Goal: Information Seeking & Learning: Understand process/instructions

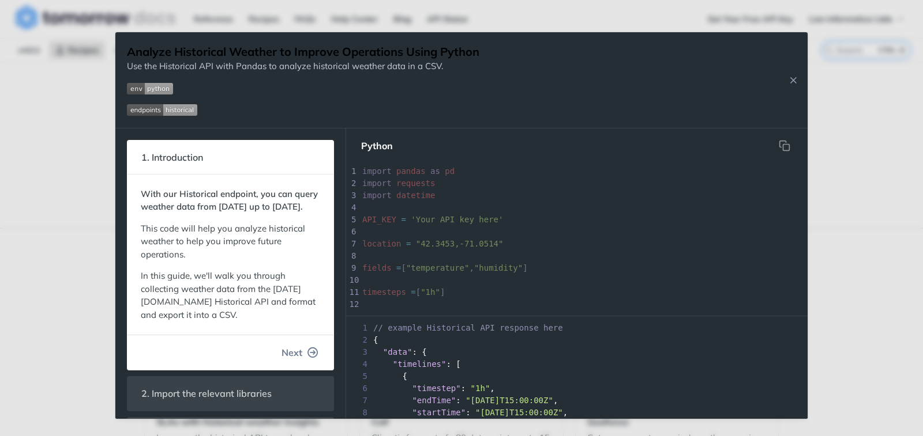
click at [287, 360] on span "Next" at bounding box center [291, 353] width 21 height 14
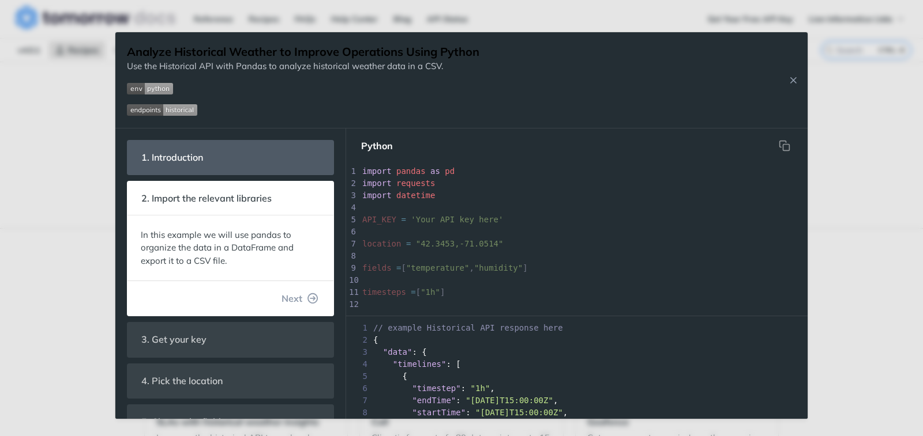
click at [291, 299] on span "Next" at bounding box center [291, 299] width 21 height 14
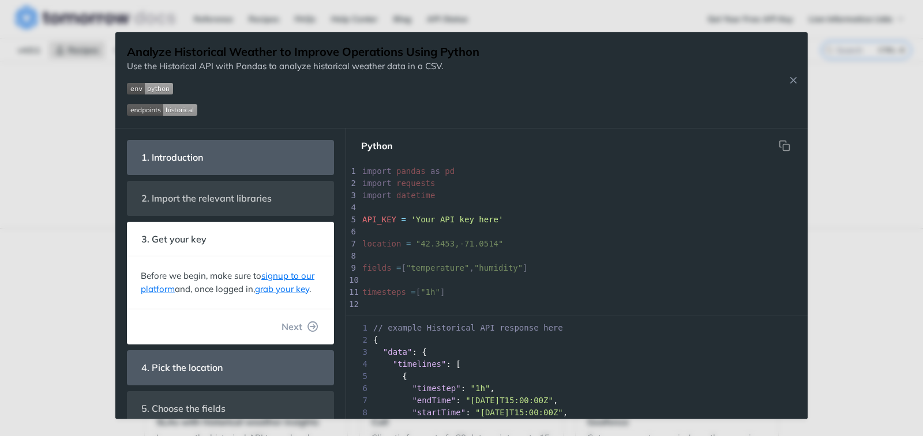
click at [284, 332] on button "Next" at bounding box center [299, 326] width 55 height 23
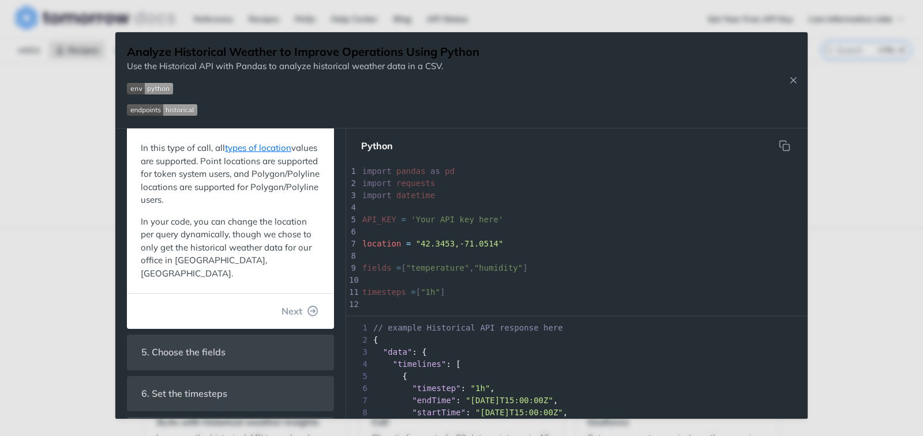
scroll to position [173, 0]
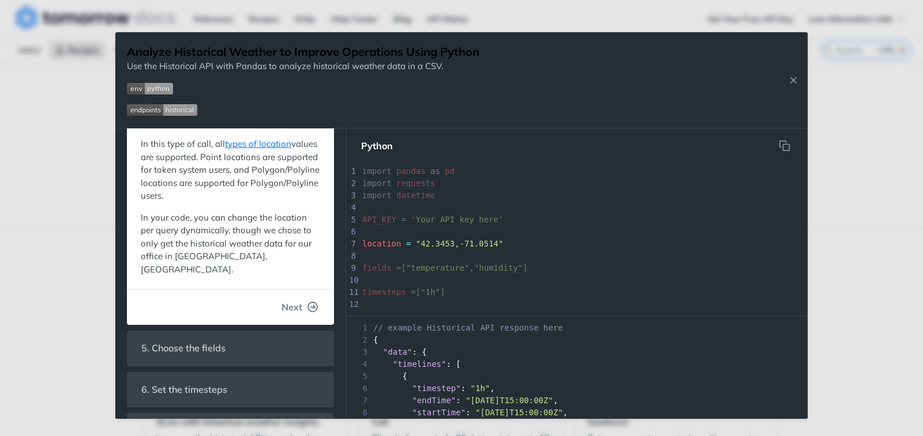
click at [281, 300] on span "Next" at bounding box center [291, 307] width 21 height 14
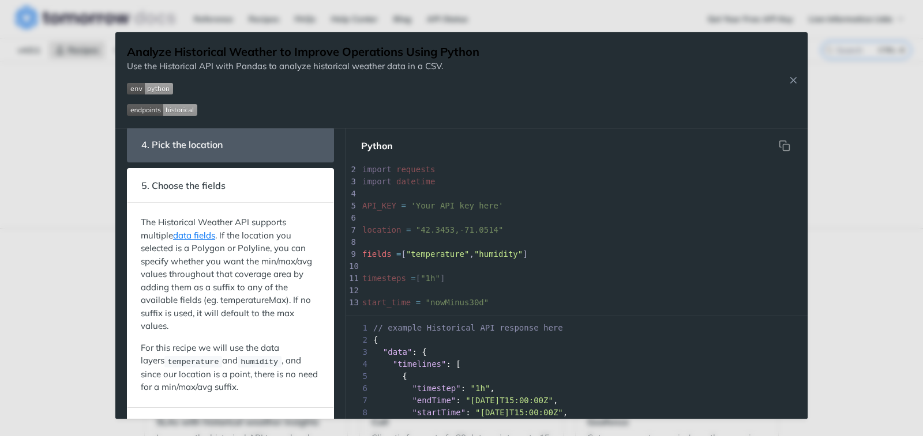
scroll to position [255, 0]
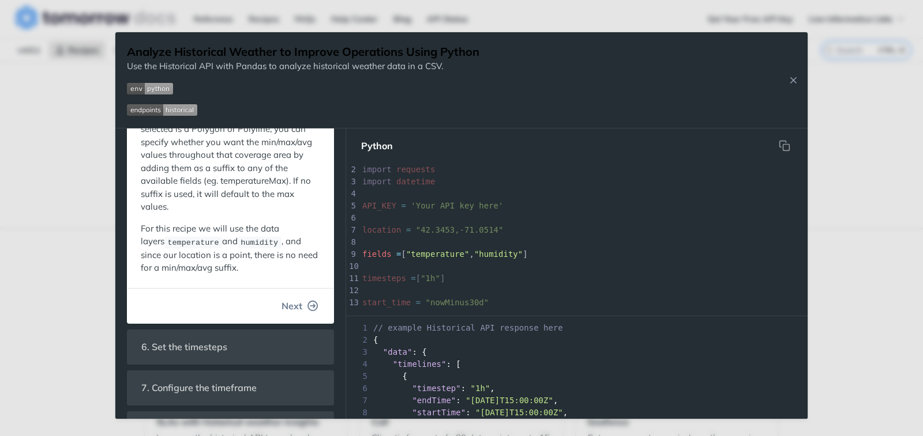
click at [284, 306] on span "Next" at bounding box center [291, 306] width 21 height 14
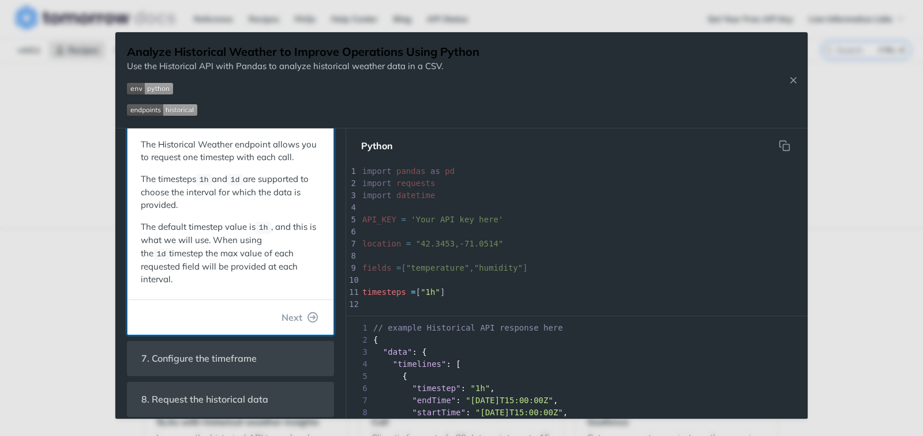
click at [278, 239] on div "The Historical Weather endpoint allows you to request one timestep with each ca…" at bounding box center [230, 212] width 194 height 163
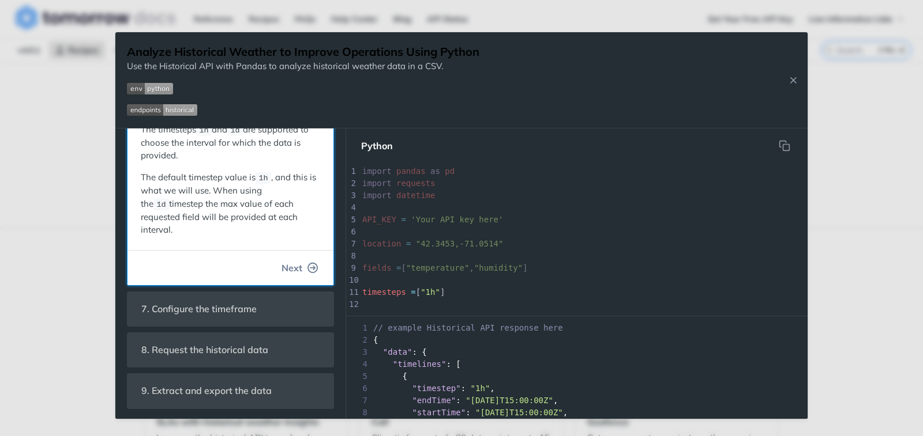
scroll to position [38, 0]
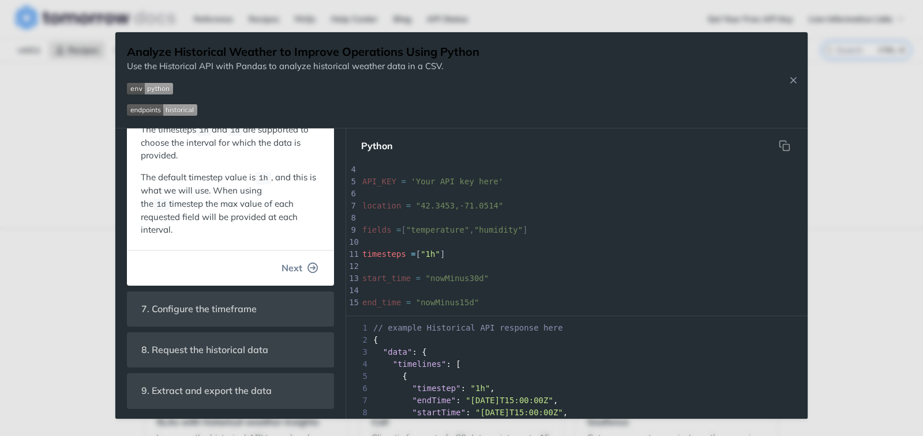
click at [293, 270] on button "Next" at bounding box center [299, 268] width 55 height 23
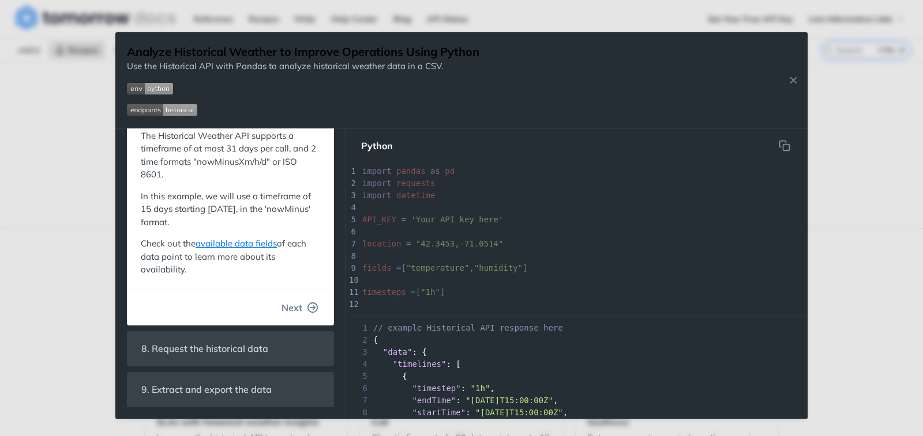
click at [293, 313] on button "Next" at bounding box center [299, 307] width 55 height 23
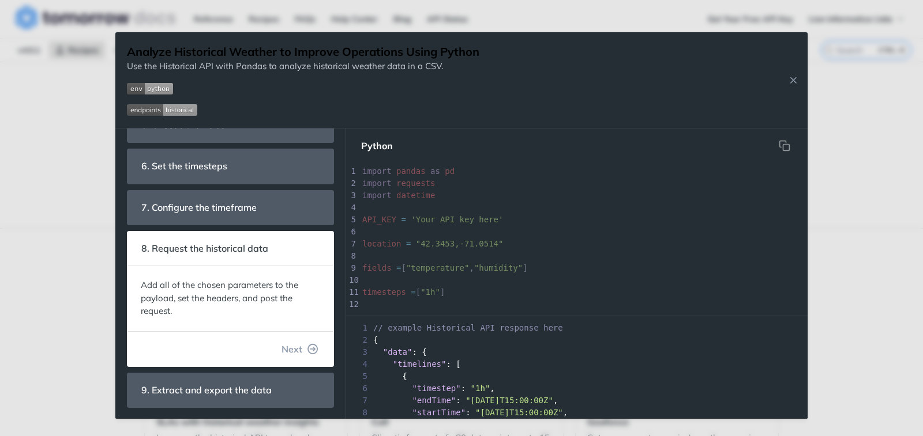
click at [291, 352] on span "Next" at bounding box center [291, 350] width 21 height 14
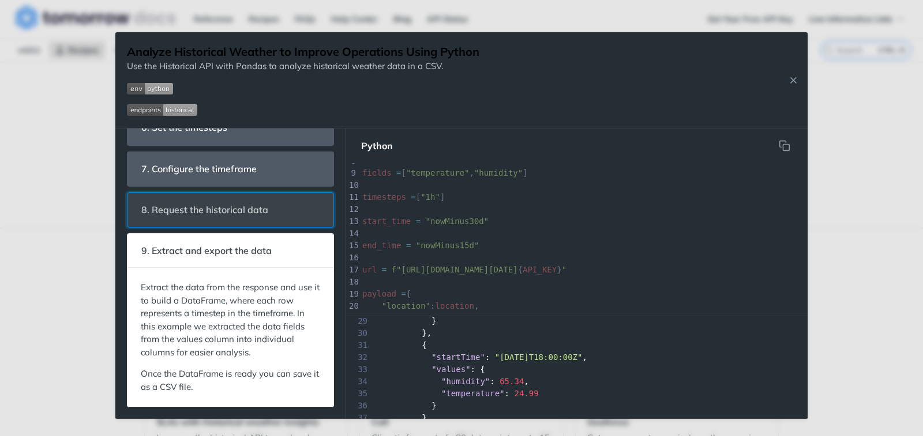
scroll to position [0, 0]
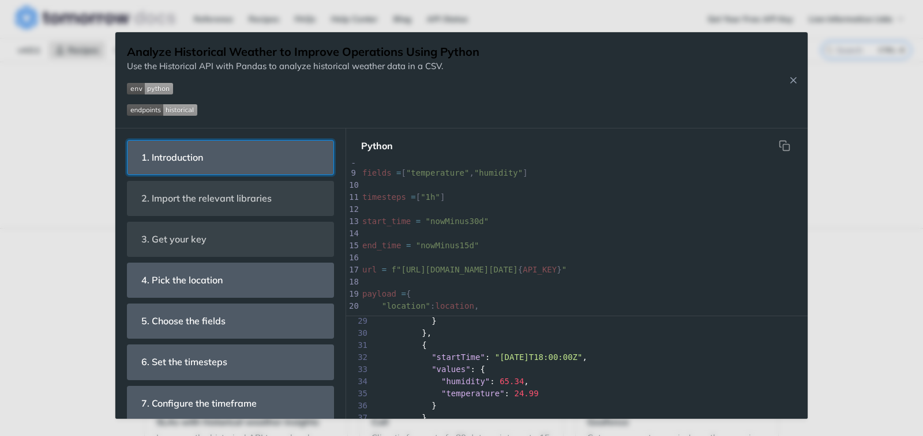
click at [221, 155] on header "1. Introduction" at bounding box center [230, 158] width 206 height 34
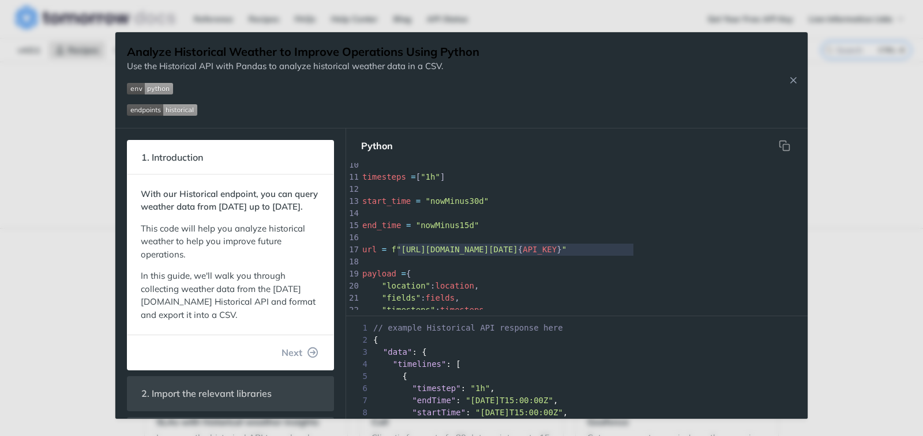
type textarea "https://[DOMAIN_NAME][DATE]/v4/historical?apikey={API_KEY}"
drag, startPoint x: 396, startPoint y: 250, endPoint x: 637, endPoint y: 253, distance: 241.0
click at [566, 253] on span "url = f"[URL][DOMAIN_NAME][DATE] { API_KEY } "" at bounding box center [464, 249] width 204 height 9
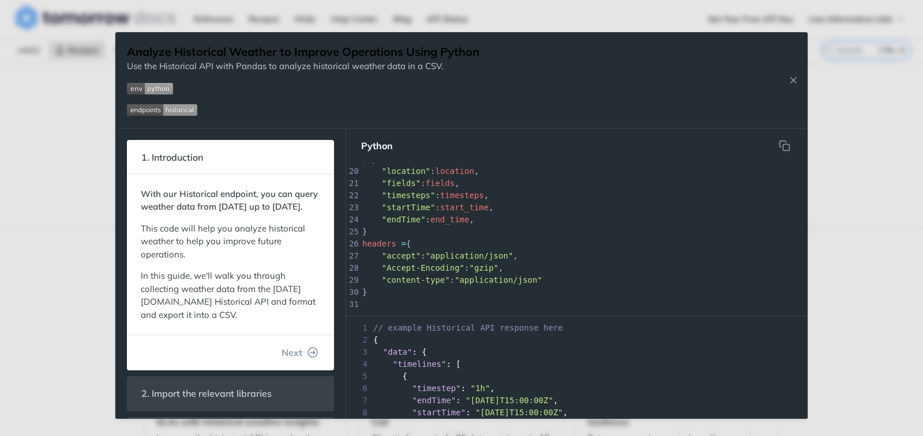
scroll to position [230, 0]
click at [382, 266] on span ""Accept-Encoding"" at bounding box center [423, 267] width 82 height 9
type textarea "Accept-Encoding": "gzip"
drag, startPoint x: 385, startPoint y: 266, endPoint x: 486, endPoint y: 266, distance: 101.5
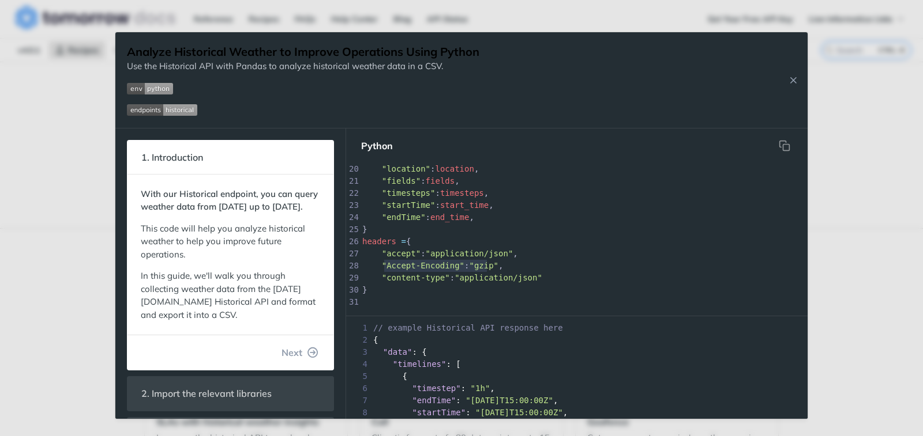
click at [486, 266] on span ""Accept-Encoding" : "gzip" ," at bounding box center [432, 265] width 141 height 9
click at [419, 266] on span ""Accept-Encoding"" at bounding box center [423, 265] width 82 height 9
drag, startPoint x: 384, startPoint y: 266, endPoint x: 451, endPoint y: 265, distance: 66.9
click at [451, 265] on span ""Accept-Encoding"" at bounding box center [423, 265] width 82 height 9
click at [476, 264] on span ""gzip"" at bounding box center [483, 265] width 29 height 9
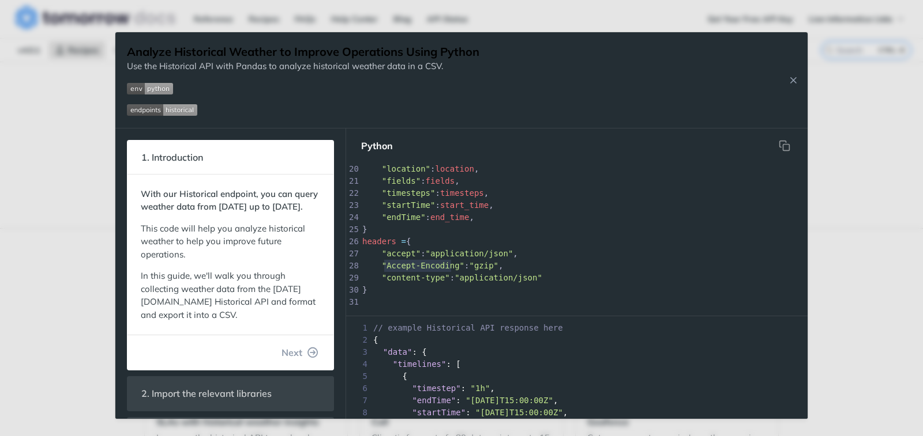
type textarea "gzip"
click at [476, 264] on span ""gzip"" at bounding box center [483, 265] width 29 height 9
click at [393, 277] on div "1 import pandas as pd 2 import requests 3 import datetime 4 ​ 5 API_KEY = 'Your…" at bounding box center [738, 205] width 757 height 545
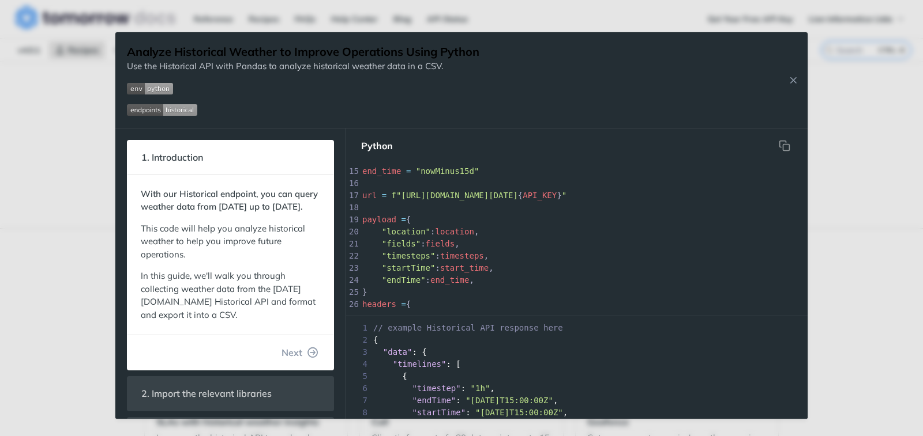
scroll to position [187, 0]
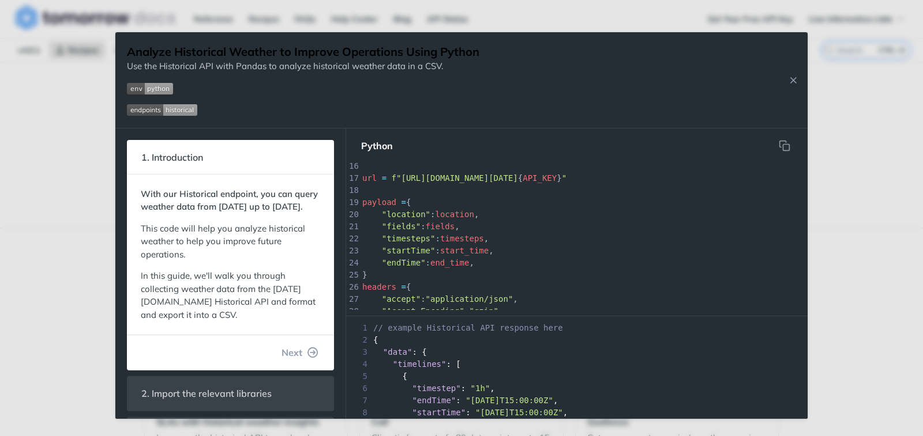
click at [407, 217] on span ""location"" at bounding box center [406, 214] width 48 height 9
type textarea "location"
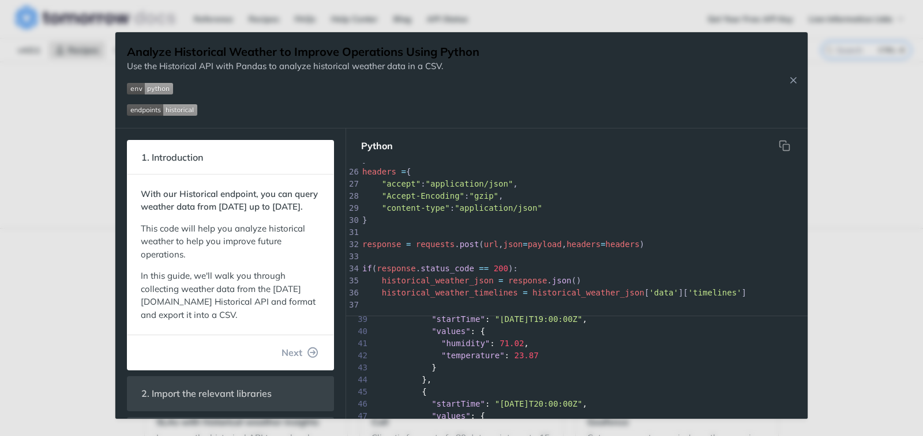
scroll to position [519, 0]
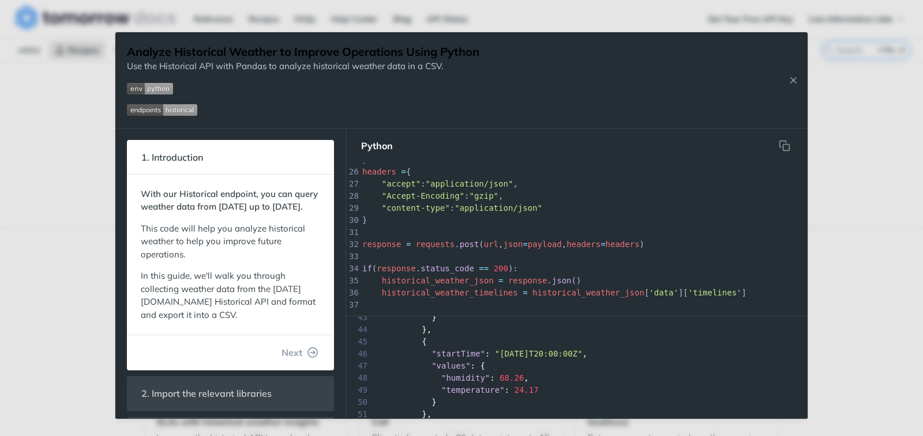
click at [840, 319] on div "Analyze Historical Weather to Improve Operations Using Python Use the Historica…" at bounding box center [461, 218] width 923 height 436
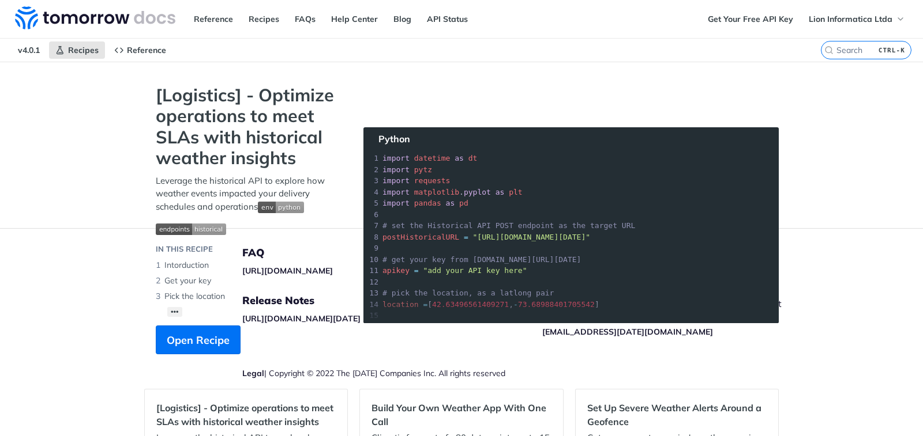
click at [570, 270] on section "[Logistics] - Optimize operations to meet SLAs with historical weather insights…" at bounding box center [461, 231] width 634 height 293
click at [503, 285] on section "[Logistics] - Optimize operations to meet SLAs with historical weather insights…" at bounding box center [461, 231] width 634 height 293
click at [435, 296] on section "[Logistics] - Optimize operations to meet SLAs with historical weather insights…" at bounding box center [461, 231] width 634 height 293
click at [412, 308] on section "[Logistics] - Optimize operations to meet SLAs with historical weather insights…" at bounding box center [461, 231] width 634 height 293
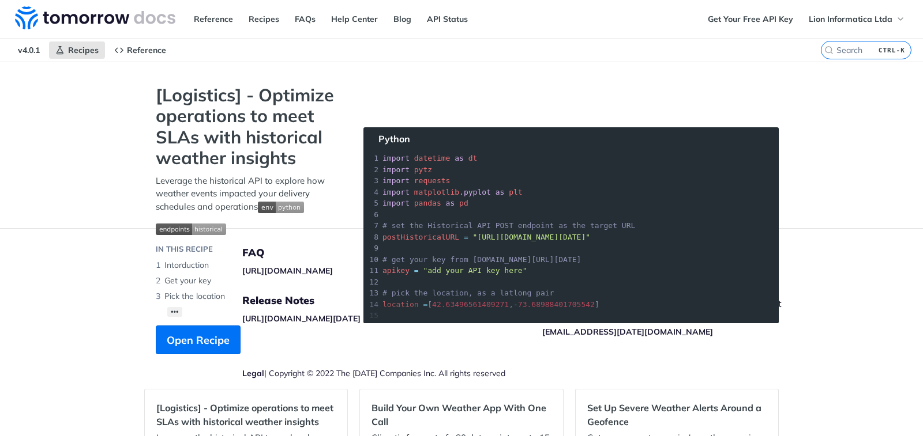
click at [417, 306] on section "[Logistics] - Optimize operations to meet SLAs with historical weather insights…" at bounding box center [461, 231] width 634 height 293
click at [426, 305] on section "[Logistics] - Optimize operations to meet SLAs with historical weather insights…" at bounding box center [461, 231] width 634 height 293
click at [514, 169] on section "[Logistics] - Optimize operations to meet SLAs with historical weather insights…" at bounding box center [461, 231] width 634 height 293
click at [649, 150] on section "[Logistics] - Optimize operations to meet SLAs with historical weather insights…" at bounding box center [461, 231] width 634 height 293
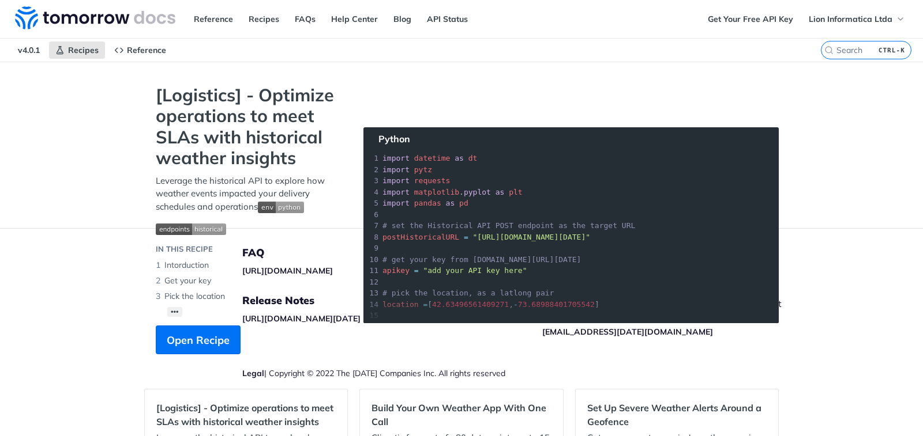
click at [763, 262] on section "[Logistics] - Optimize operations to meet SLAs with historical weather insights…" at bounding box center [461, 231] width 634 height 293
drag, startPoint x: 721, startPoint y: 288, endPoint x: 379, endPoint y: 208, distance: 351.8
click at [698, 288] on section "[Logistics] - Optimize operations to meet SLAs with historical weather insights…" at bounding box center [461, 231] width 634 height 293
click at [385, 139] on section "[Logistics] - Optimize operations to meet SLAs with historical weather insights…" at bounding box center [461, 231] width 634 height 293
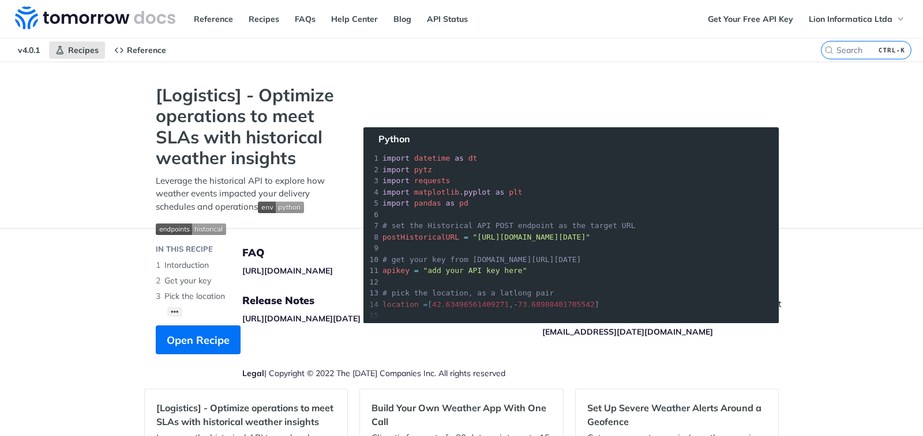
click at [363, 178] on section "[Logistics] - Optimize operations to meet SLAs with historical weather insights…" at bounding box center [461, 231] width 634 height 293
click at [413, 194] on section "[Logistics] - Optimize operations to meet SLAs with historical weather insights…" at bounding box center [461, 231] width 634 height 293
click at [189, 341] on span "Open Recipe" at bounding box center [198, 341] width 63 height 16
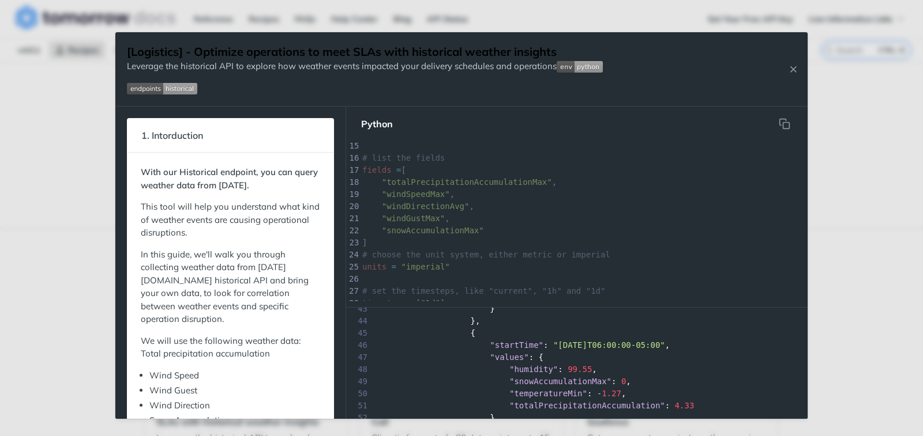
scroll to position [116, 0]
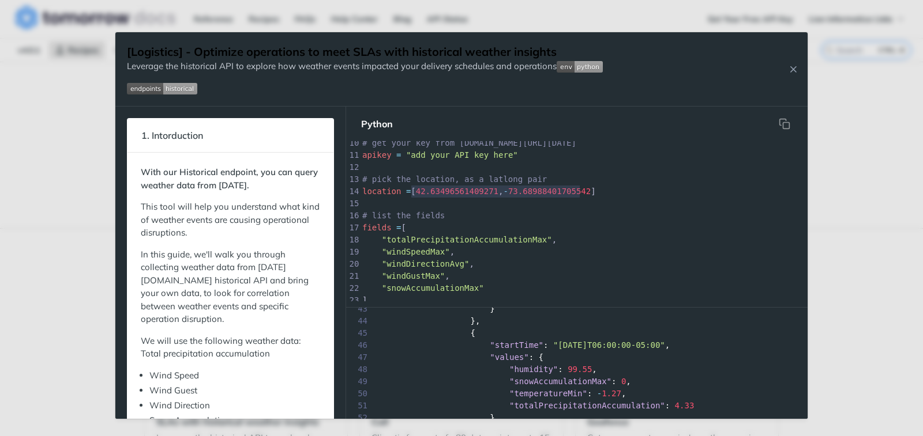
type textarea "[42.63496561409271, -73.68988401705542]"
drag, startPoint x: 411, startPoint y: 190, endPoint x: 585, endPoint y: 189, distance: 173.6
click at [585, 189] on pre "location = [ 42.63496561409271 , - 73.68988401705542 ]" at bounding box center [678, 192] width 637 height 12
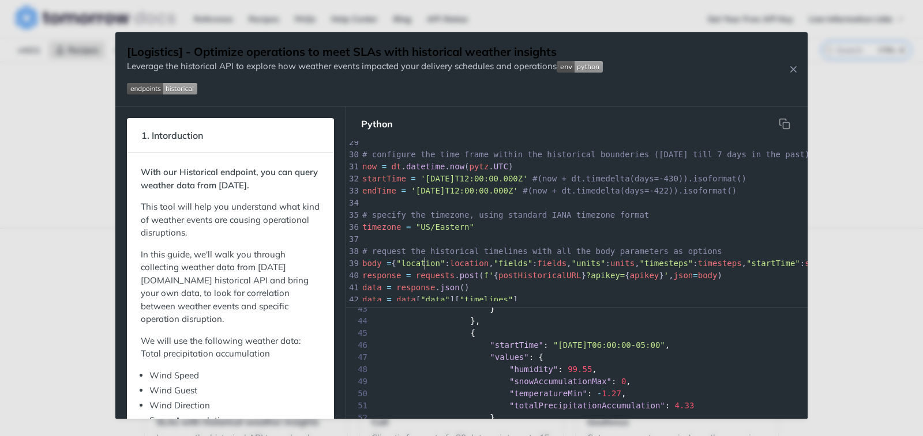
scroll to position [353, 0]
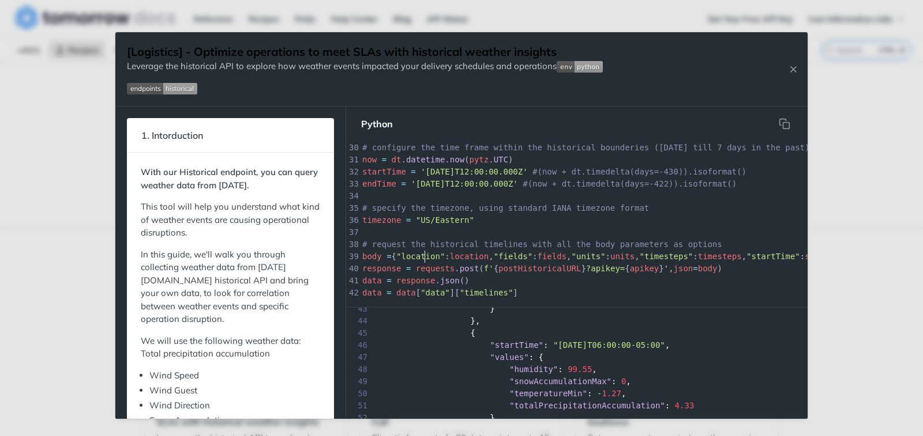
click at [424, 265] on div "1 import datetime as dt 2 import pytz 3 import requests 4 import matplotlib . p…" at bounding box center [685, 118] width 650 height 654
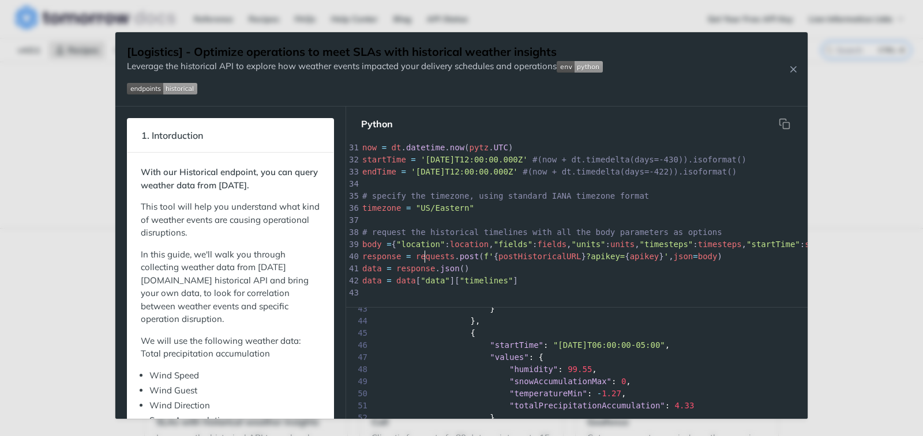
click at [424, 265] on div "1 import datetime as dt 2 import pytz 3 import requests 4 import matplotlib . p…" at bounding box center [685, 106] width 650 height 654
click at [412, 243] on span ""location"" at bounding box center [420, 244] width 48 height 9
type textarea "location"
click at [412, 243] on div "xxxxxxxxxx 66 1 import datetime as dt 2 import pytz 3 import requests 4 import …" at bounding box center [685, 106] width 650 height 654
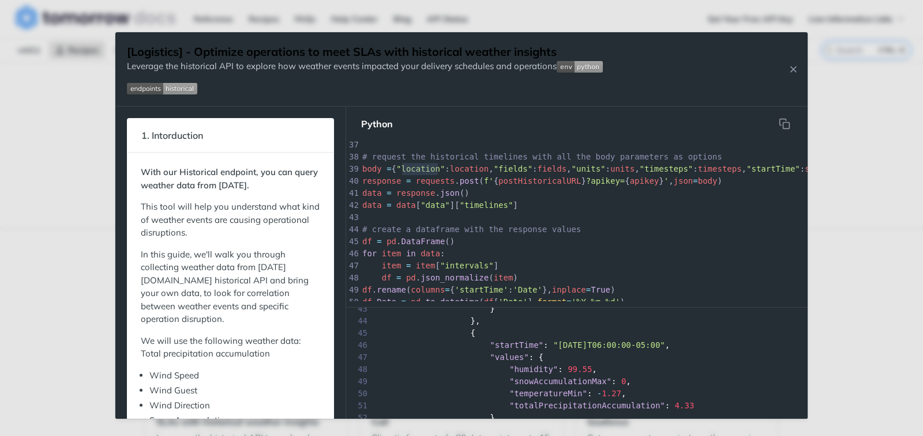
scroll to position [423, 0]
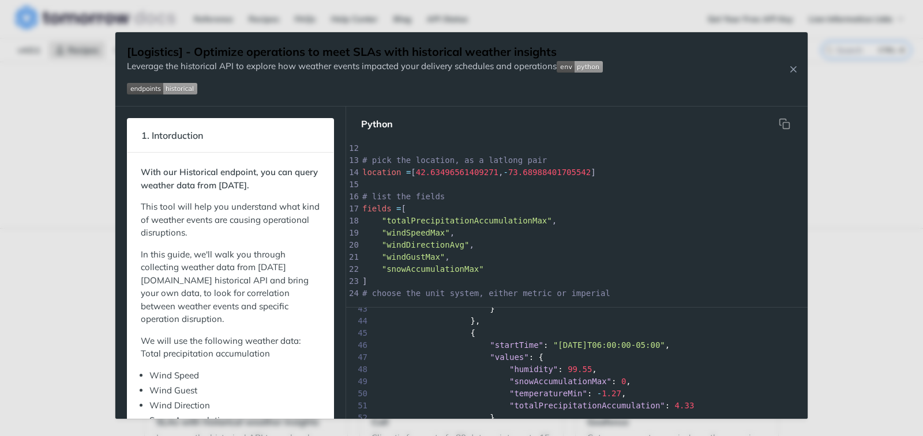
click at [374, 214] on pre "fields = [" at bounding box center [685, 209] width 650 height 12
click at [374, 211] on div "xxxxxxxxxx 66 1 import datetime as dt 2 import pytz 3 import requests 4 import …" at bounding box center [685, 245] width 650 height 472
type textarea "fields = ["
type textarea "fields"
click at [371, 206] on div "xxxxxxxxxx 66 1 import datetime as dt 2 import pytz 3 import requests 4 import …" at bounding box center [685, 245] width 650 height 472
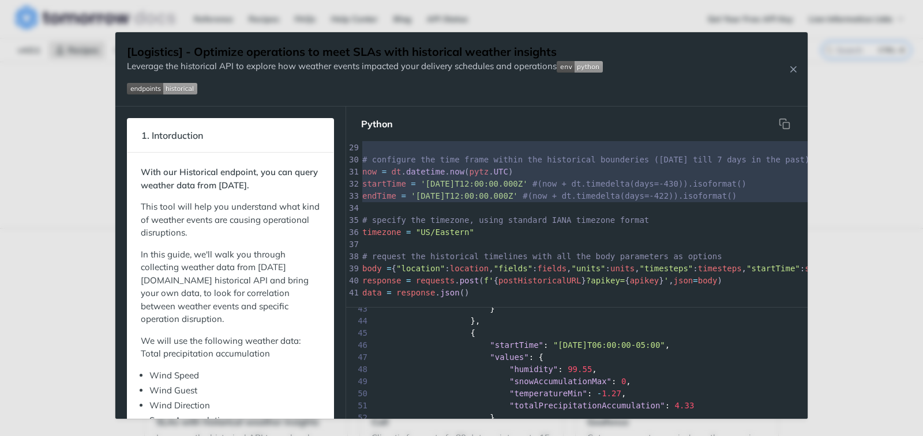
drag, startPoint x: 402, startPoint y: 211, endPoint x: 386, endPoint y: 206, distance: 16.8
click at [386, 206] on div "1 import datetime as dt 2 import pytz 3 import requests 4 import matplotlib . p…" at bounding box center [685, 112] width 650 height 618
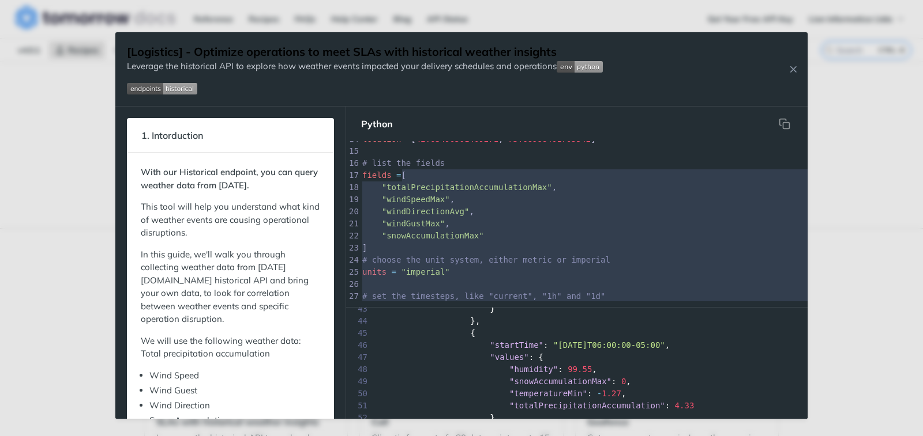
type textarea "[ "totalPrecipitationAccumulationMax", "windSpeedMax", "windDirectionAvg", "win…"
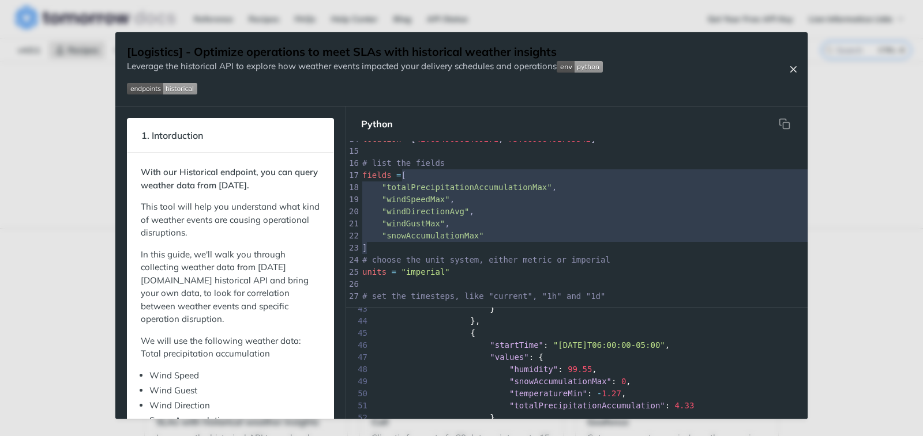
click at [793, 73] on icon "Close Recipe" at bounding box center [793, 69] width 10 height 10
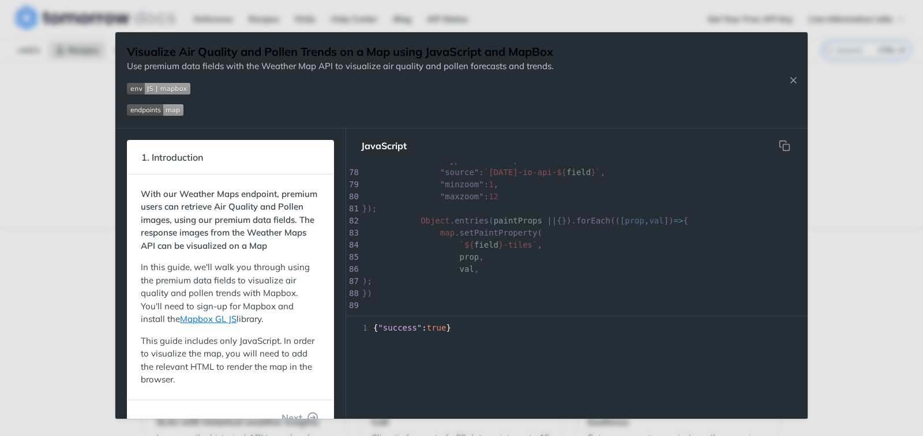
scroll to position [874, 0]
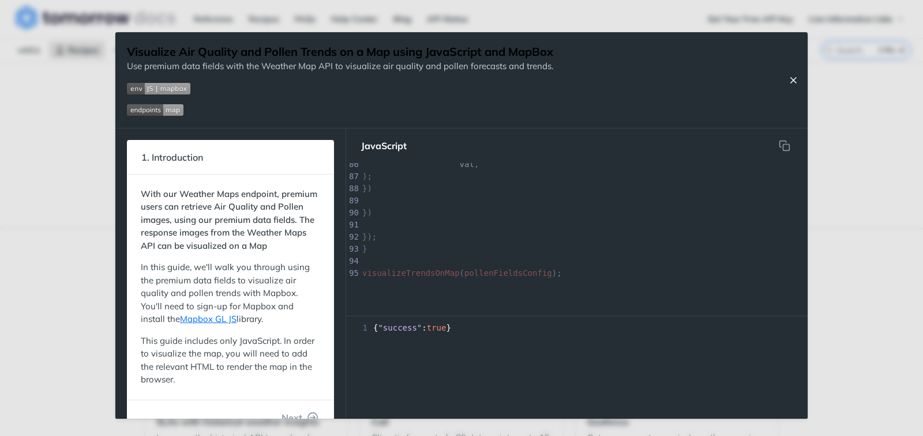
click at [788, 77] on icon "Close Recipe" at bounding box center [793, 80] width 10 height 10
